Goal: Check status: Check status

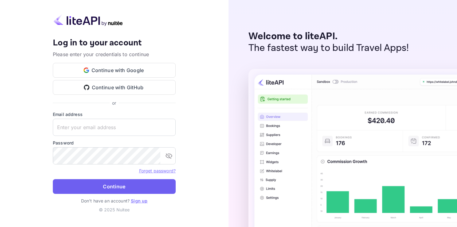
type input "[EMAIL_ADDRESS][DOMAIN_NAME]"
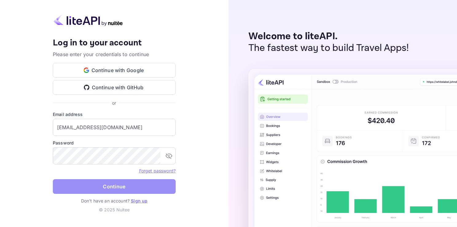
click at [108, 182] on button "Continue" at bounding box center [114, 186] width 123 height 15
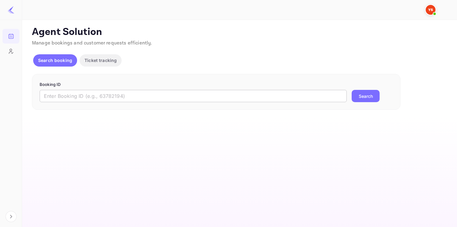
paste input "9792388"
click at [138, 95] on input "9792388" at bounding box center [193, 96] width 307 height 12
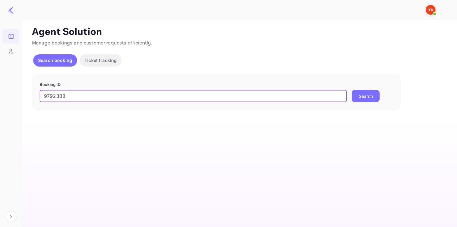
type input "9792388"
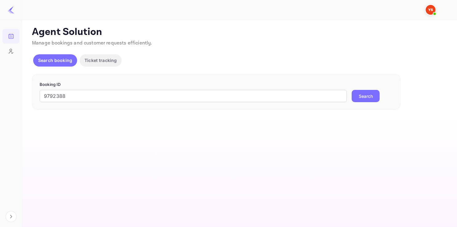
click at [379, 97] on button "Search" at bounding box center [366, 96] width 28 height 12
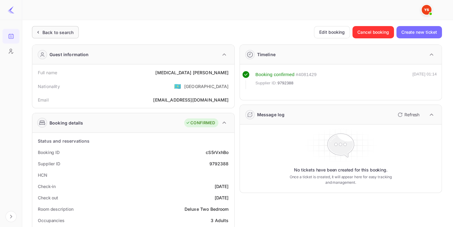
click at [63, 34] on div "Back to search" at bounding box center [57, 32] width 31 height 6
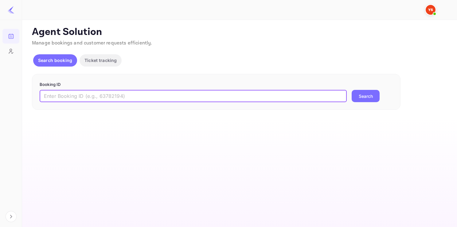
paste input "9811449"
click at [86, 96] on input "9811449" at bounding box center [193, 96] width 307 height 12
type input "9811449"
click at [359, 98] on button "Search" at bounding box center [366, 96] width 28 height 12
